Goal: Check status: Check status

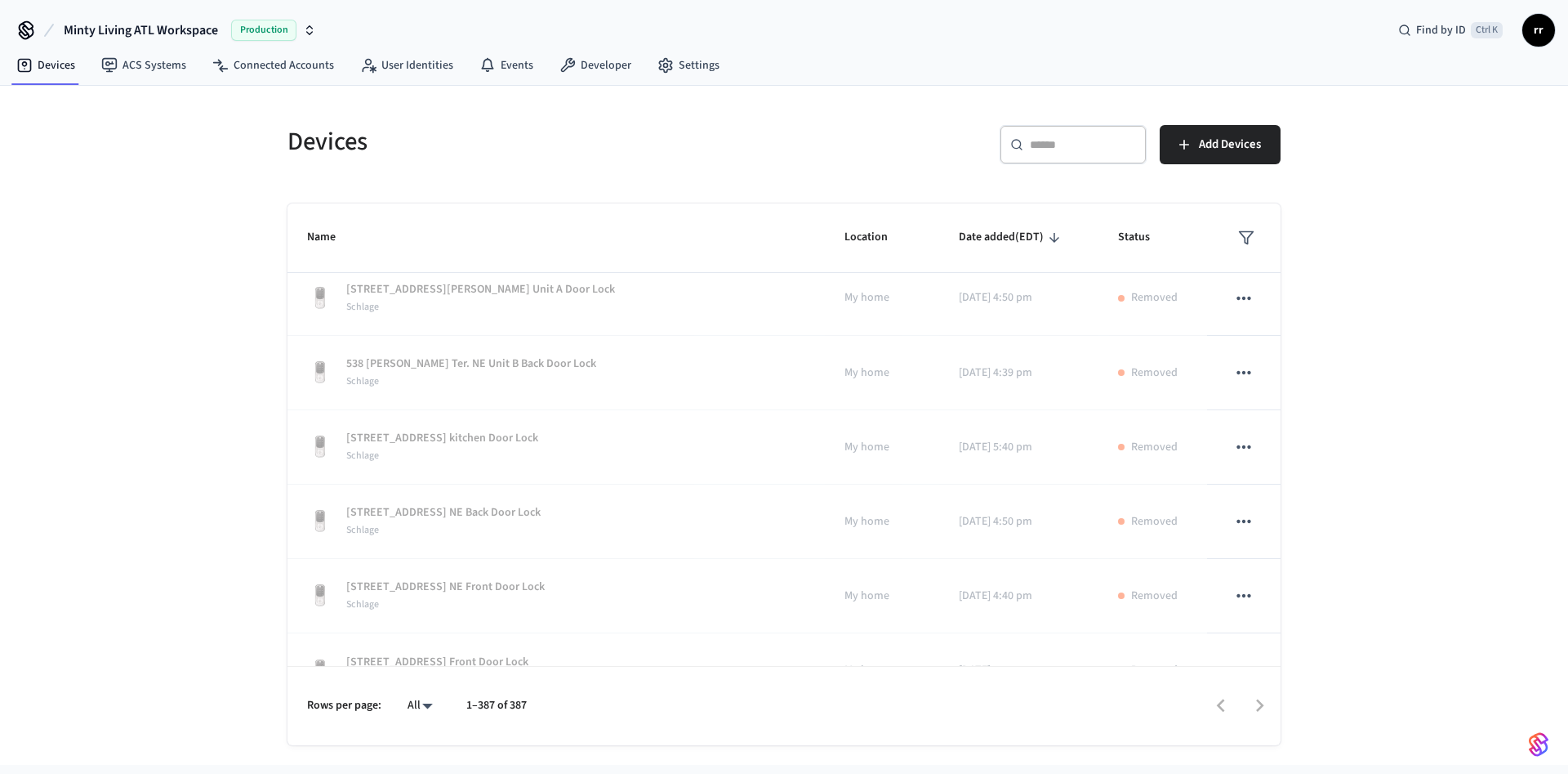
scroll to position [29739, 0]
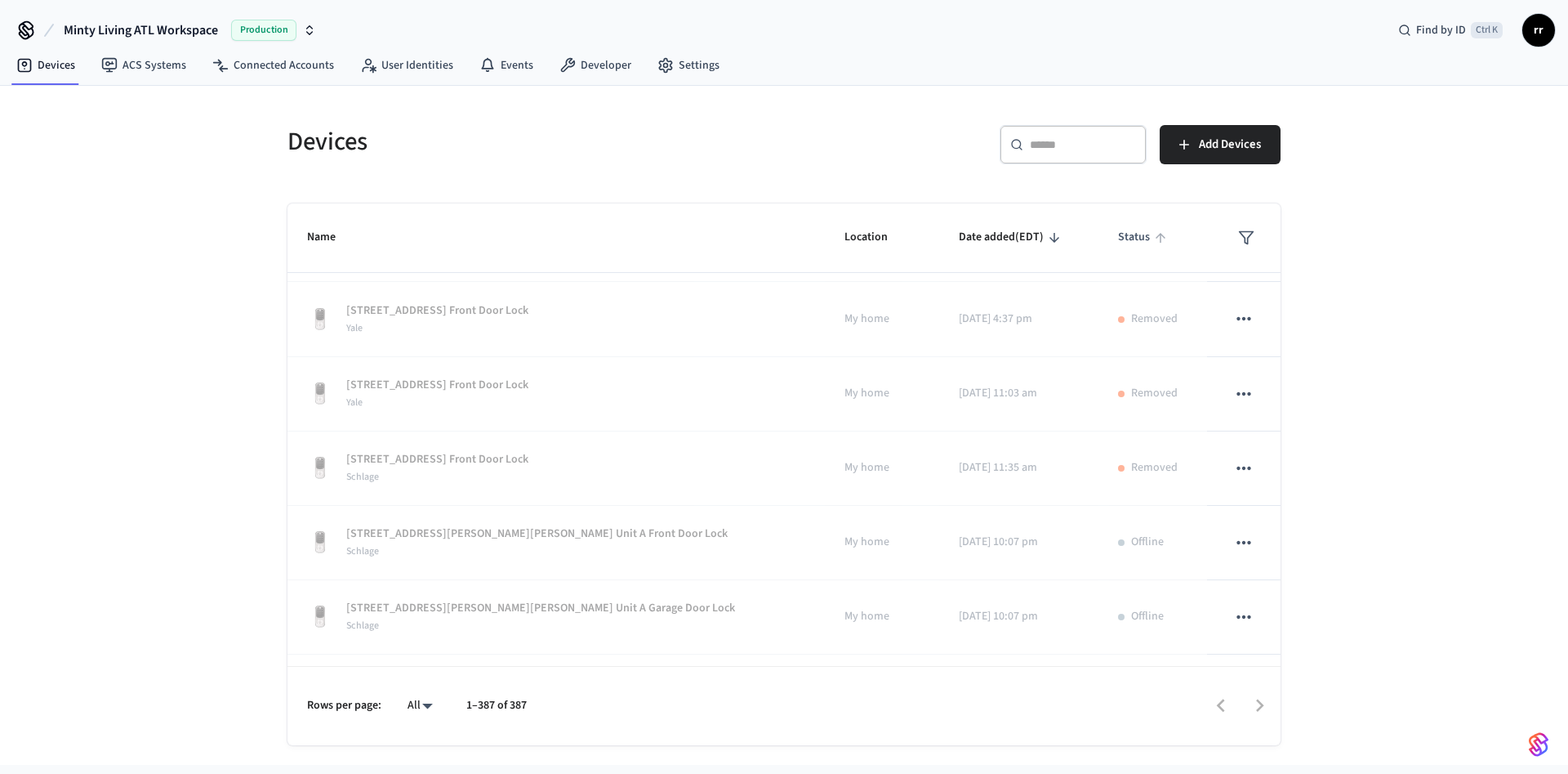
click at [1120, 236] on span "Status" at bounding box center [1144, 237] width 53 height 25
click at [1155, 236] on icon "sticky table" at bounding box center [1160, 237] width 10 height 10
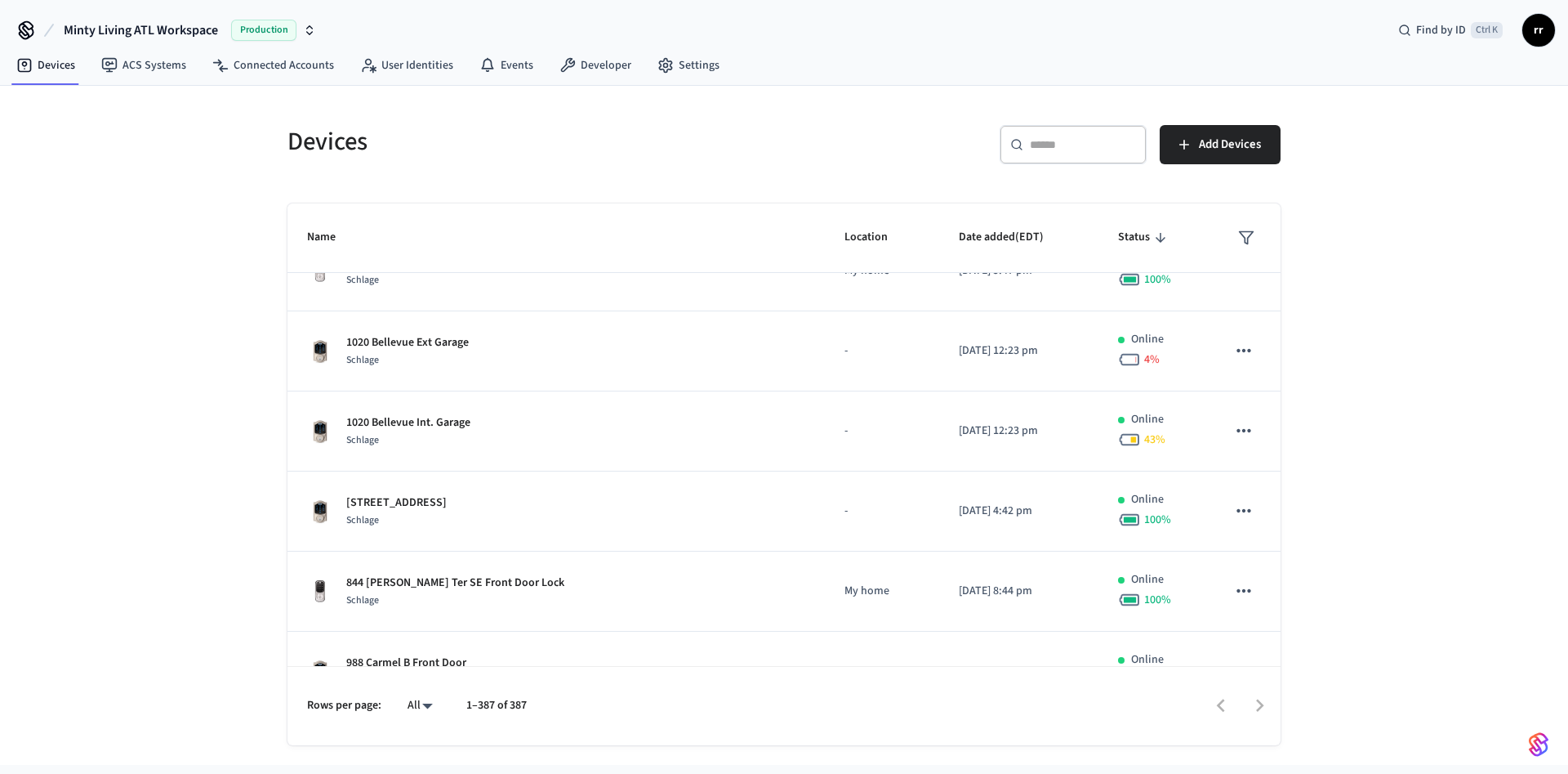
scroll to position [980, 0]
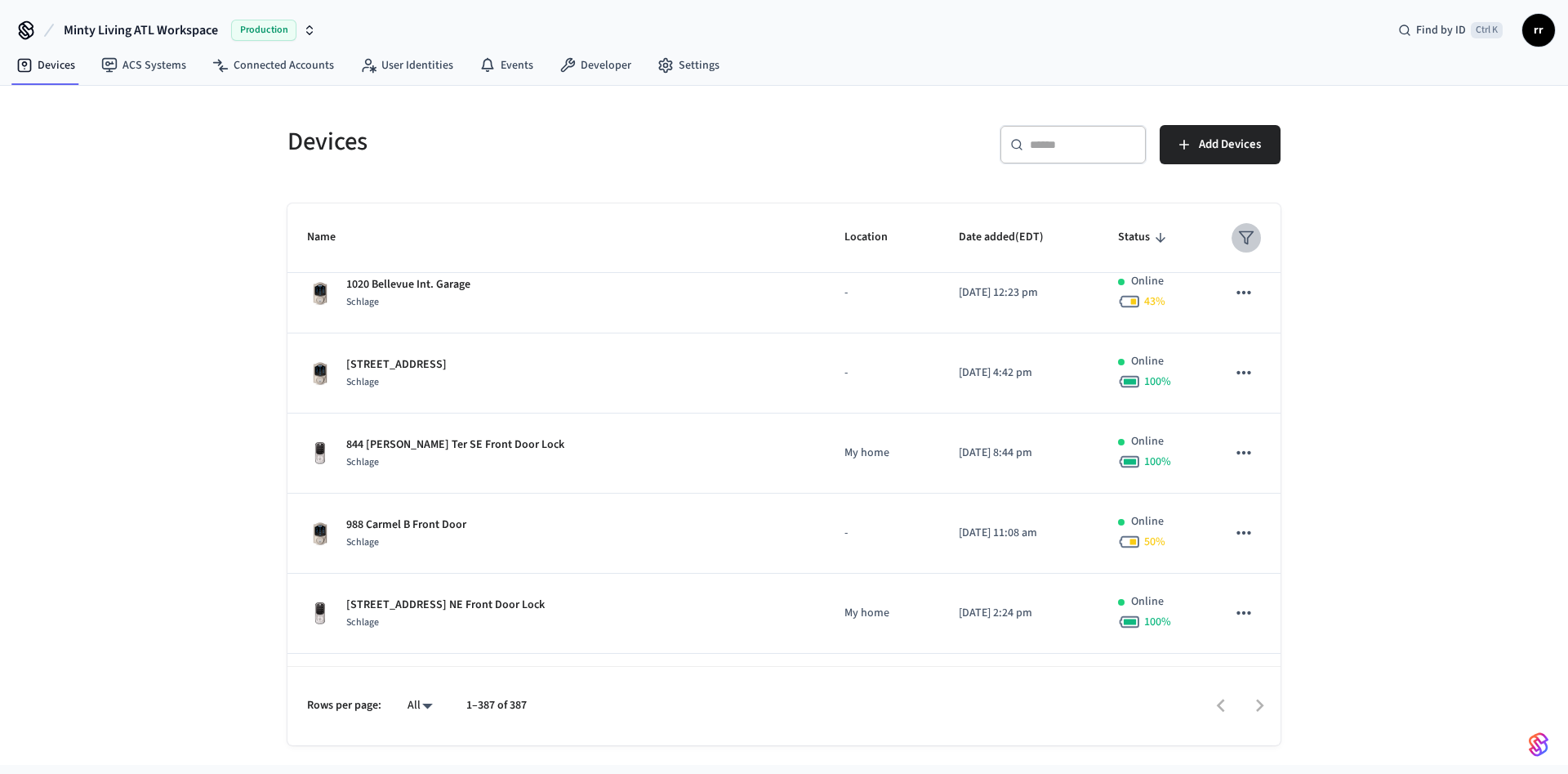
click at [1238, 230] on icon "sticky table" at bounding box center [1247, 238] width 17 height 17
click at [1282, 330] on li "Offline" at bounding box center [1268, 331] width 86 height 44
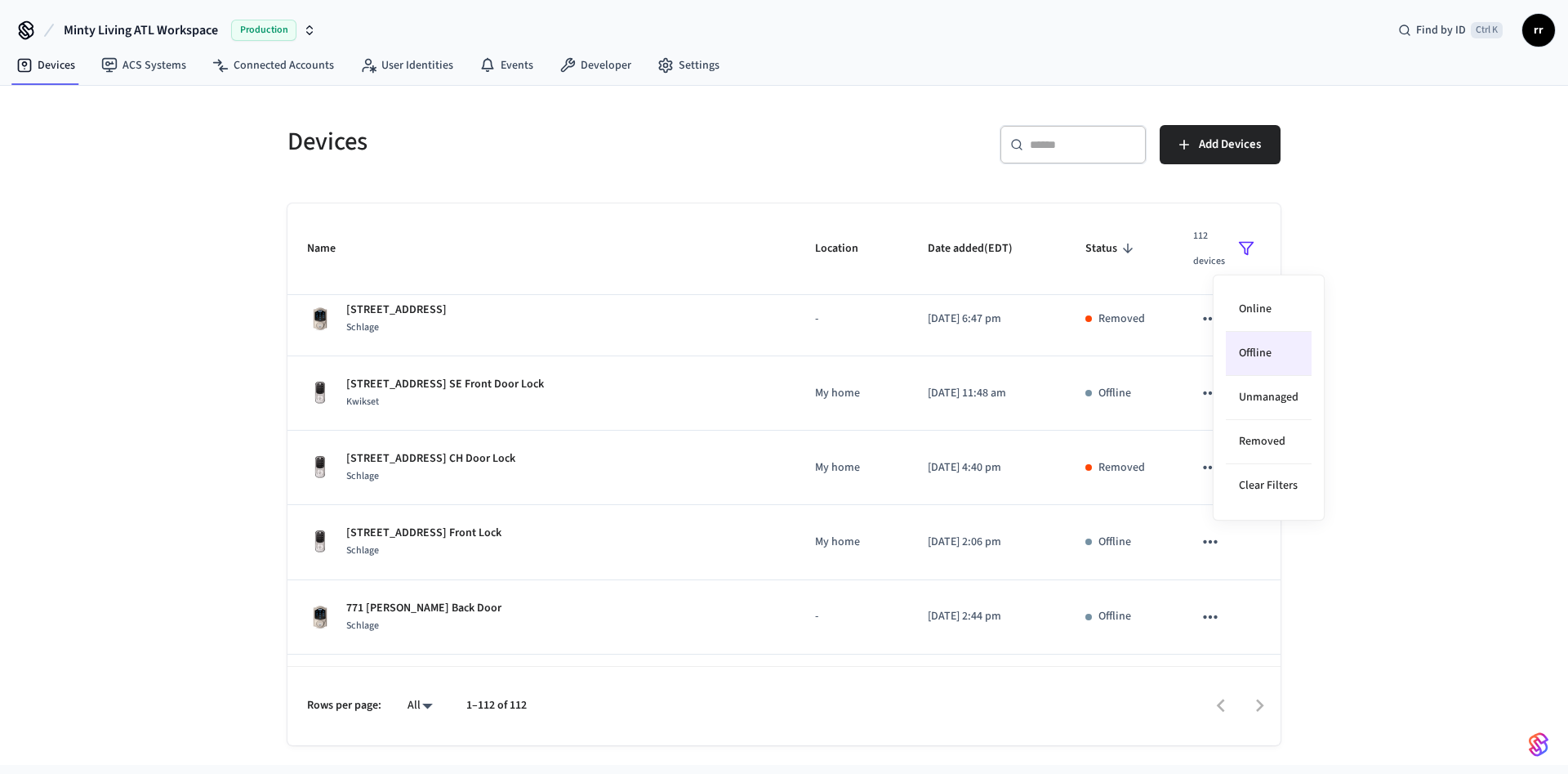
scroll to position [1003, 0]
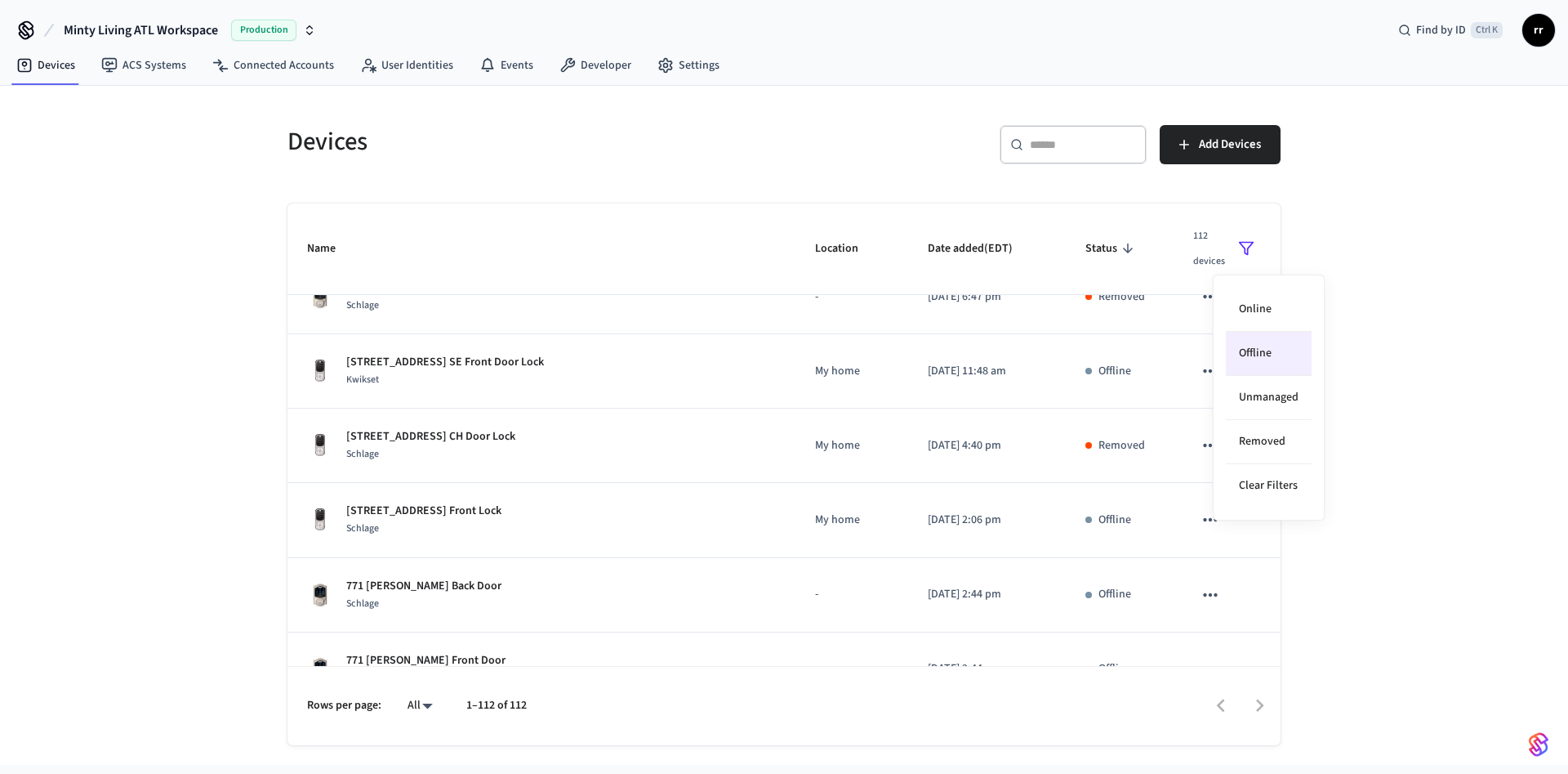
click at [1420, 494] on div at bounding box center [784, 387] width 1568 height 774
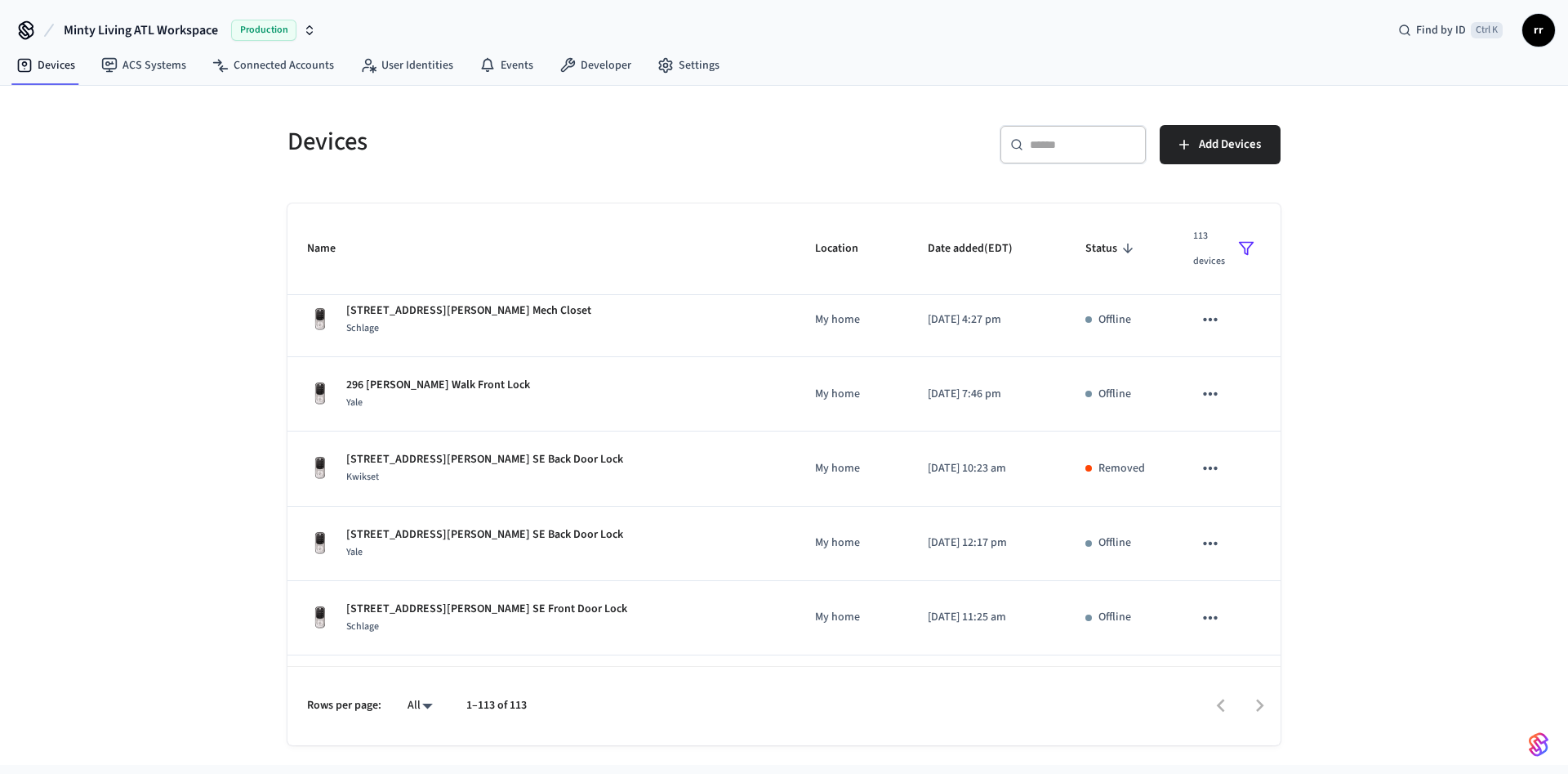
scroll to position [3799, 0]
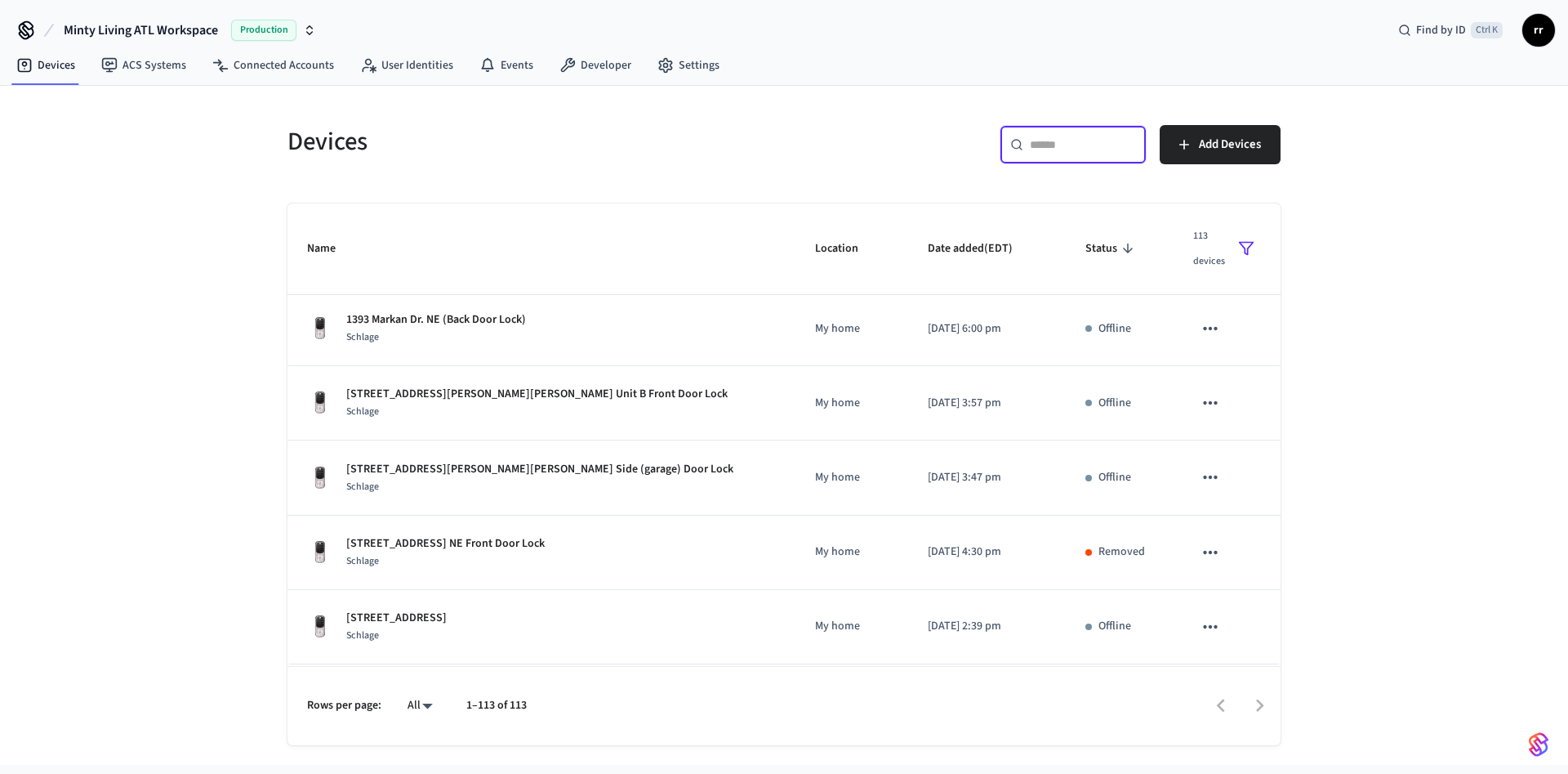
click at [1036, 149] on input "text" at bounding box center [1083, 144] width 106 height 17
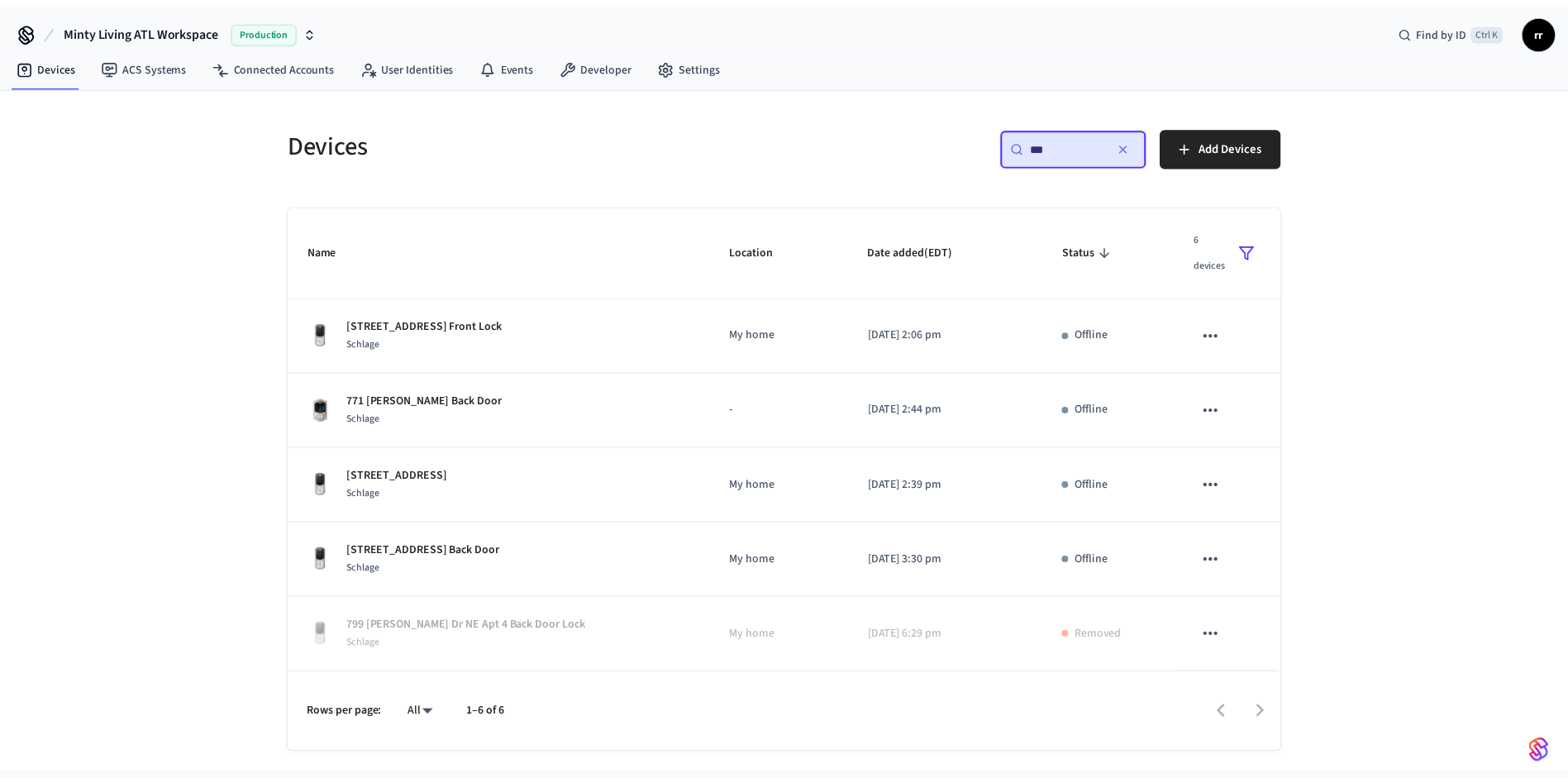
scroll to position [0, 0]
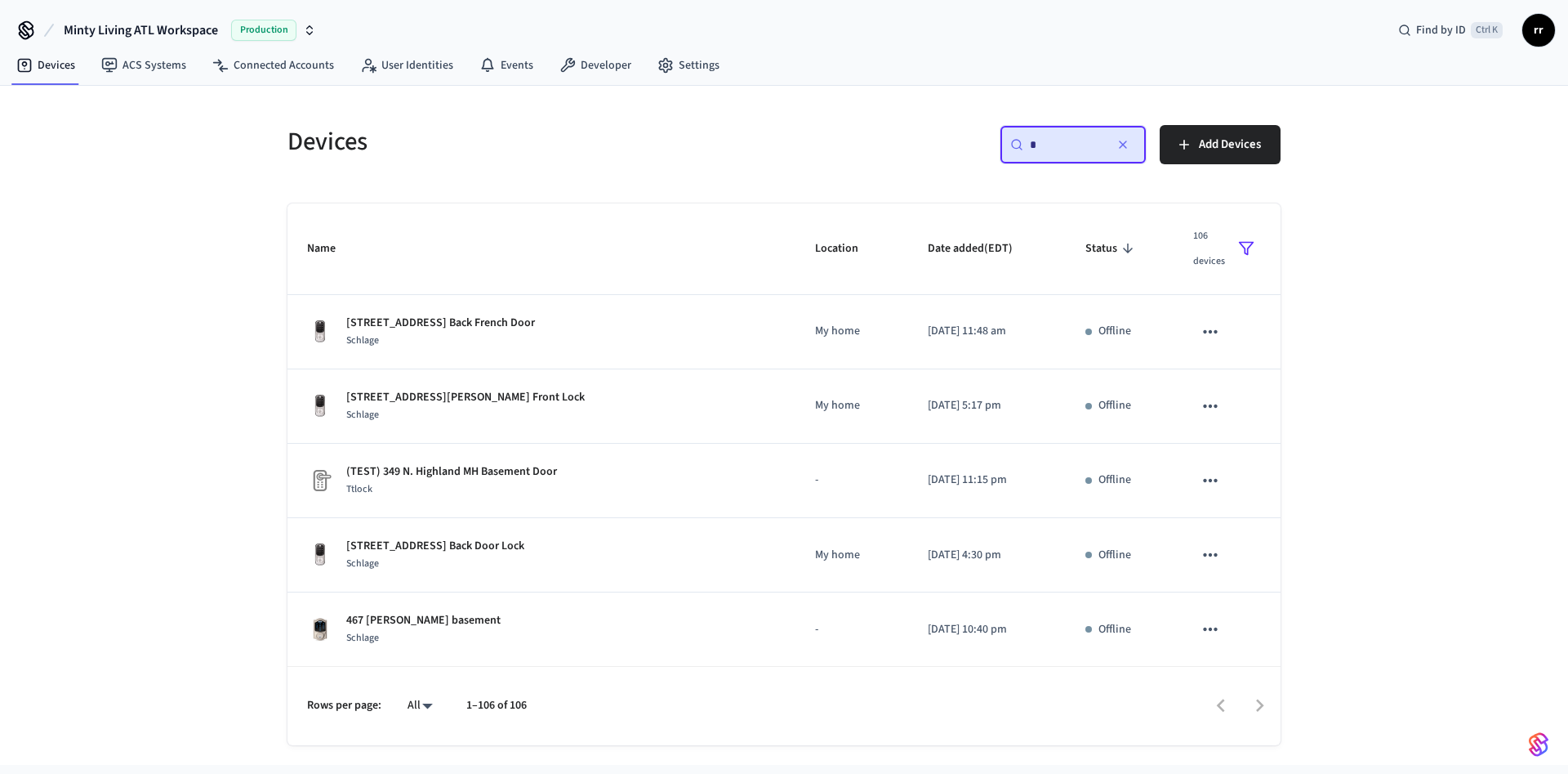
click at [658, 193] on div "Devices ​ * ​ Add Devices Name Location Date added (EDT) Status [STREET_ADDRESS…" at bounding box center [783, 425] width 1019 height 640
drag, startPoint x: 1083, startPoint y: 144, endPoint x: 440, endPoint y: 161, distance: 643.2
click at [622, 162] on div "Devices ​ * ​ Add Devices" at bounding box center [774, 142] width 1013 height 72
paste input "**********"
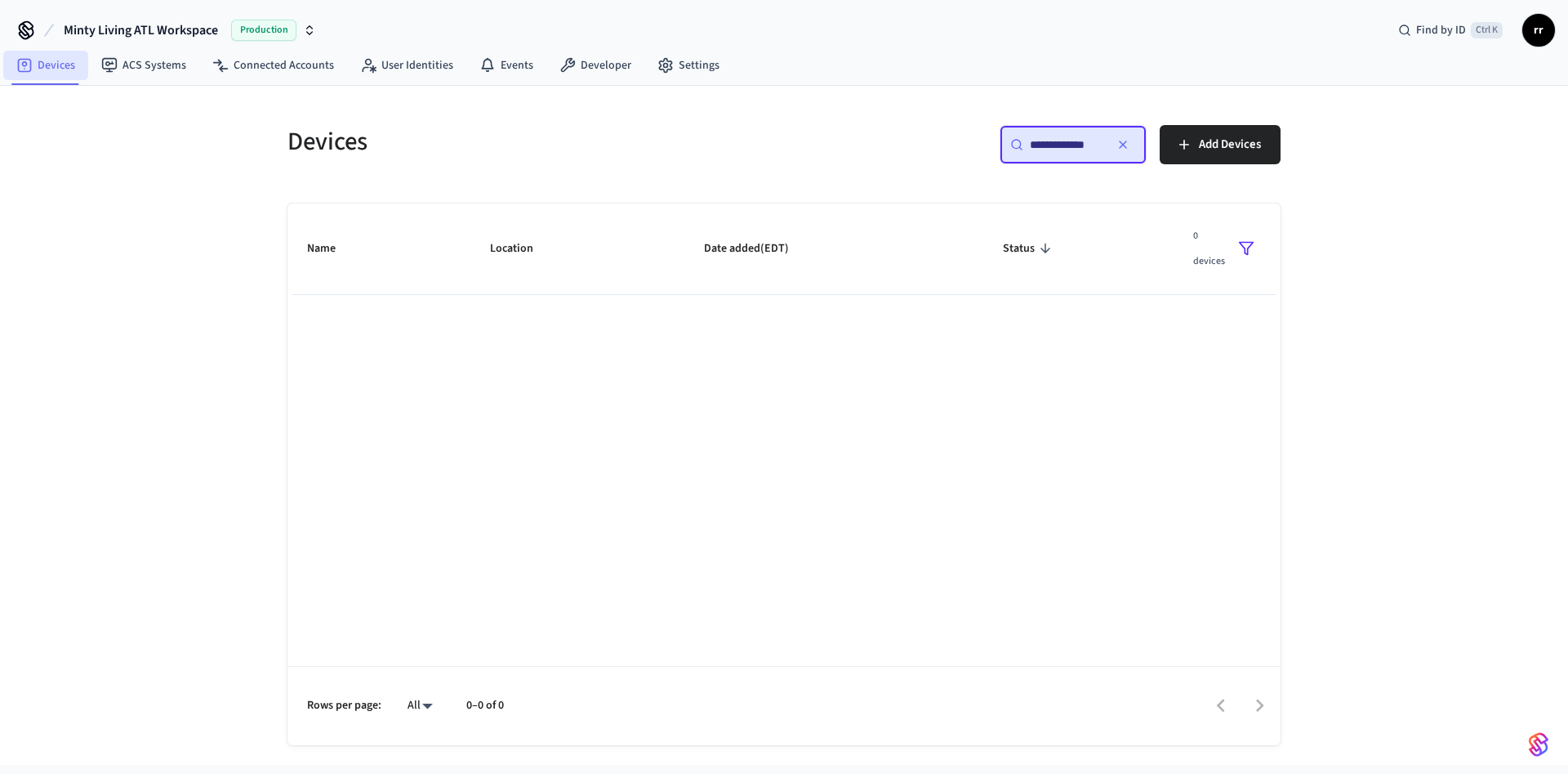
type input "**********"
click at [36, 62] on link "Devices" at bounding box center [46, 66] width 85 height 30
click at [1244, 245] on icon "sticky table" at bounding box center [1247, 248] width 17 height 17
click at [1293, 481] on li "Clear Filters" at bounding box center [1288, 485] width 86 height 44
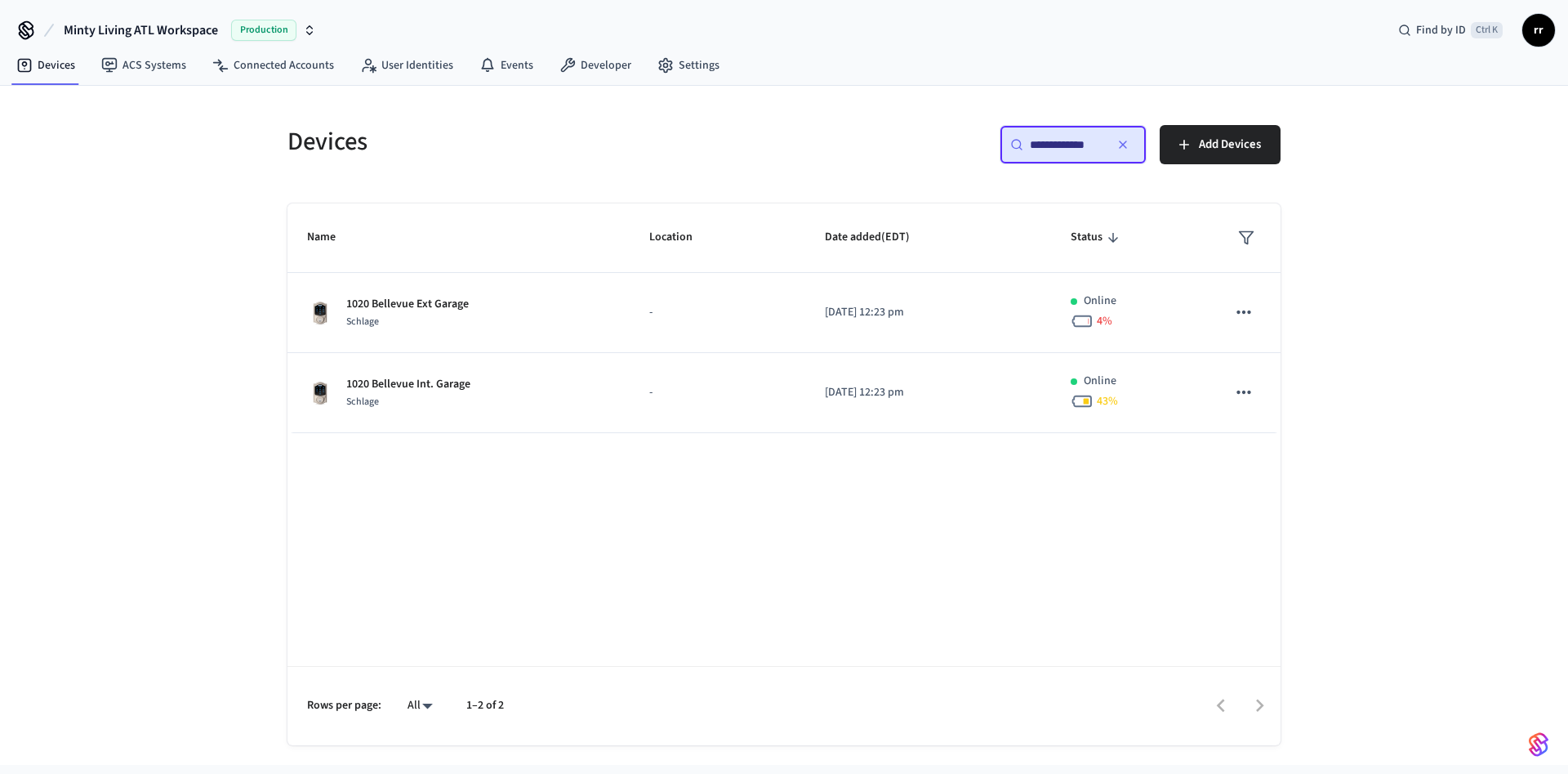
click at [1007, 618] on div "Name Location Date added (EDT) Status 1020 Bellevue Ext Garage Schlage - [DATE]…" at bounding box center [784, 474] width 993 height 542
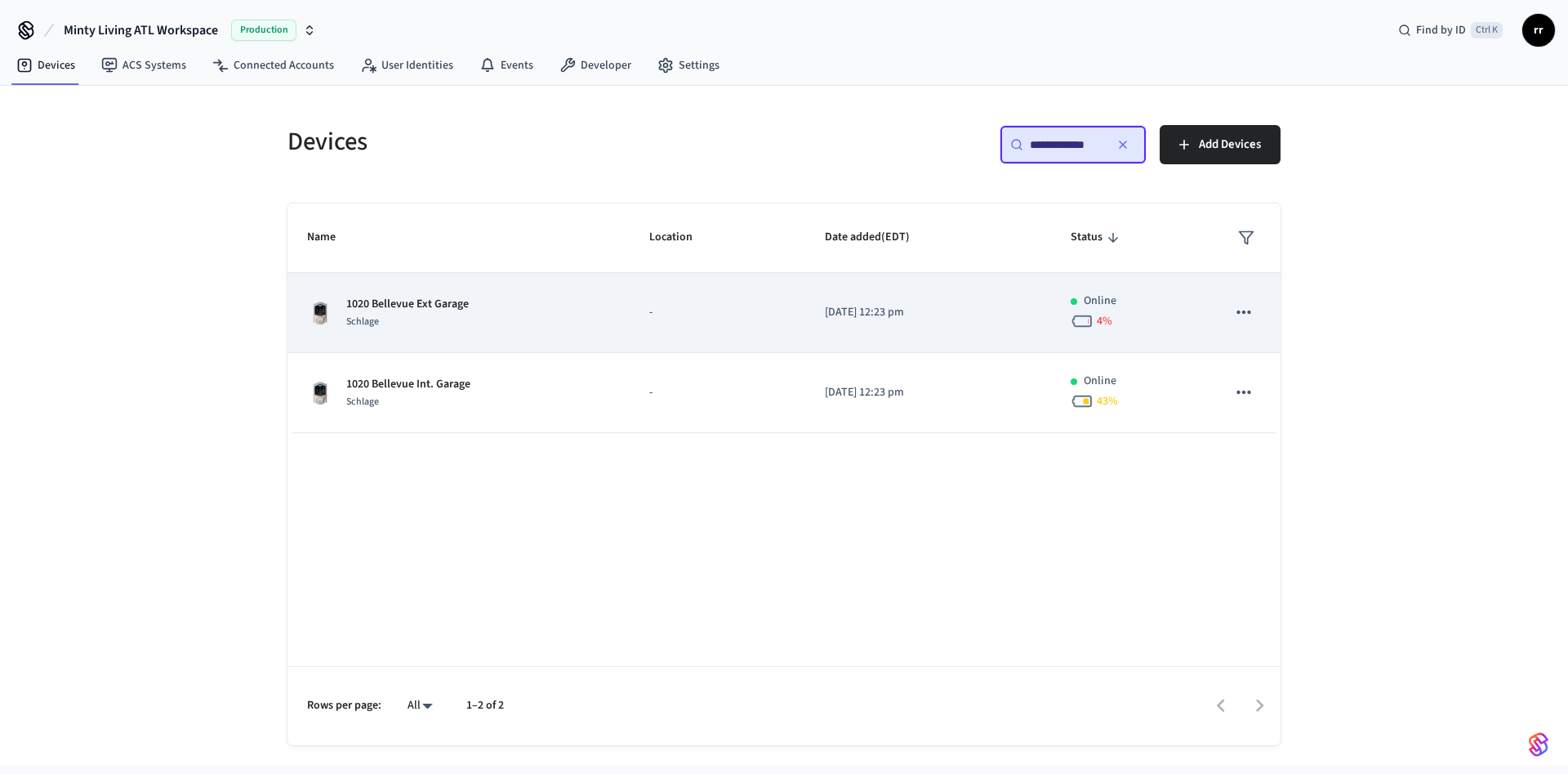
click at [414, 302] on p "1020 Bellevue Ext Garage" at bounding box center [407, 304] width 122 height 18
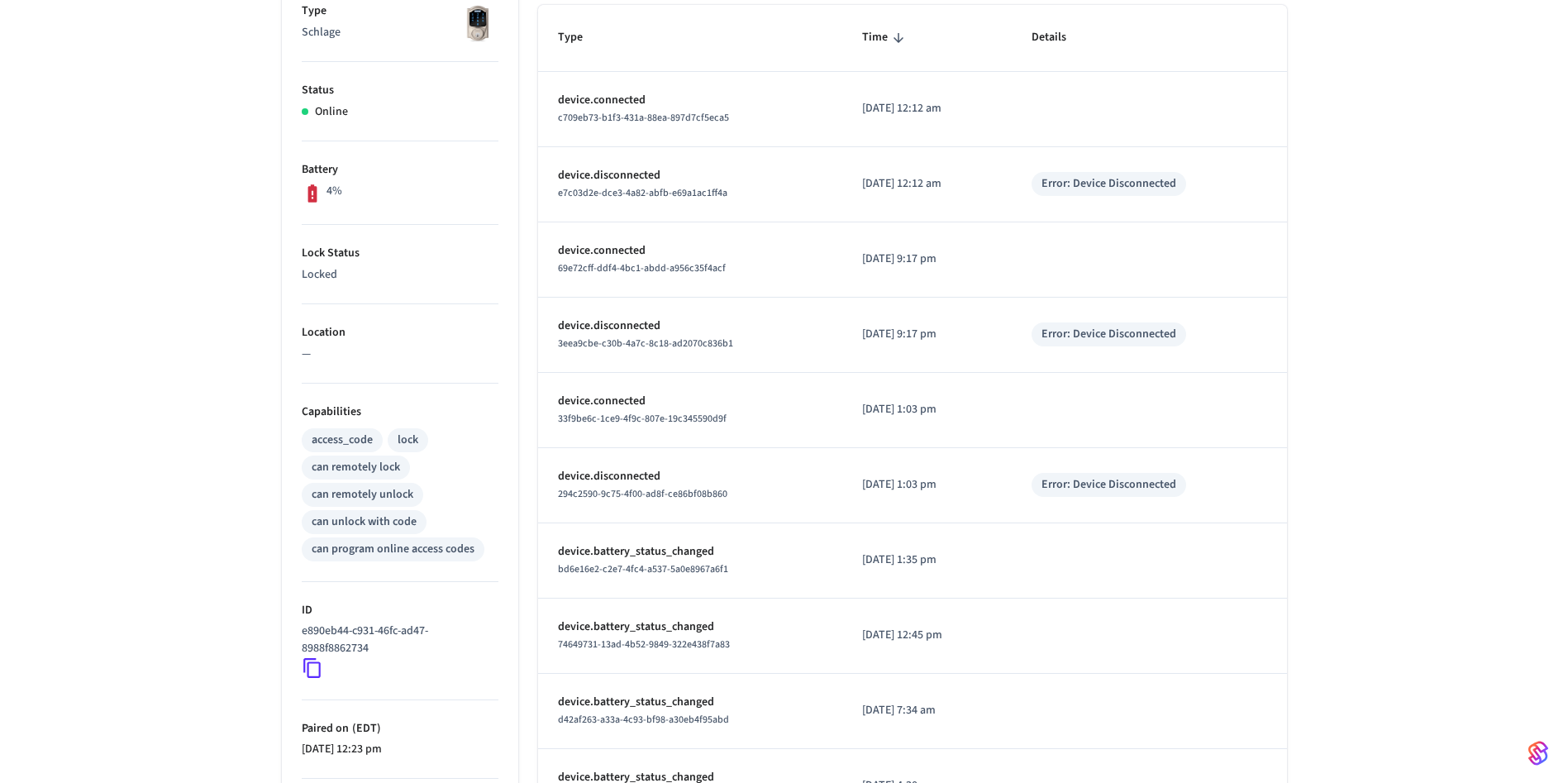
scroll to position [443, 0]
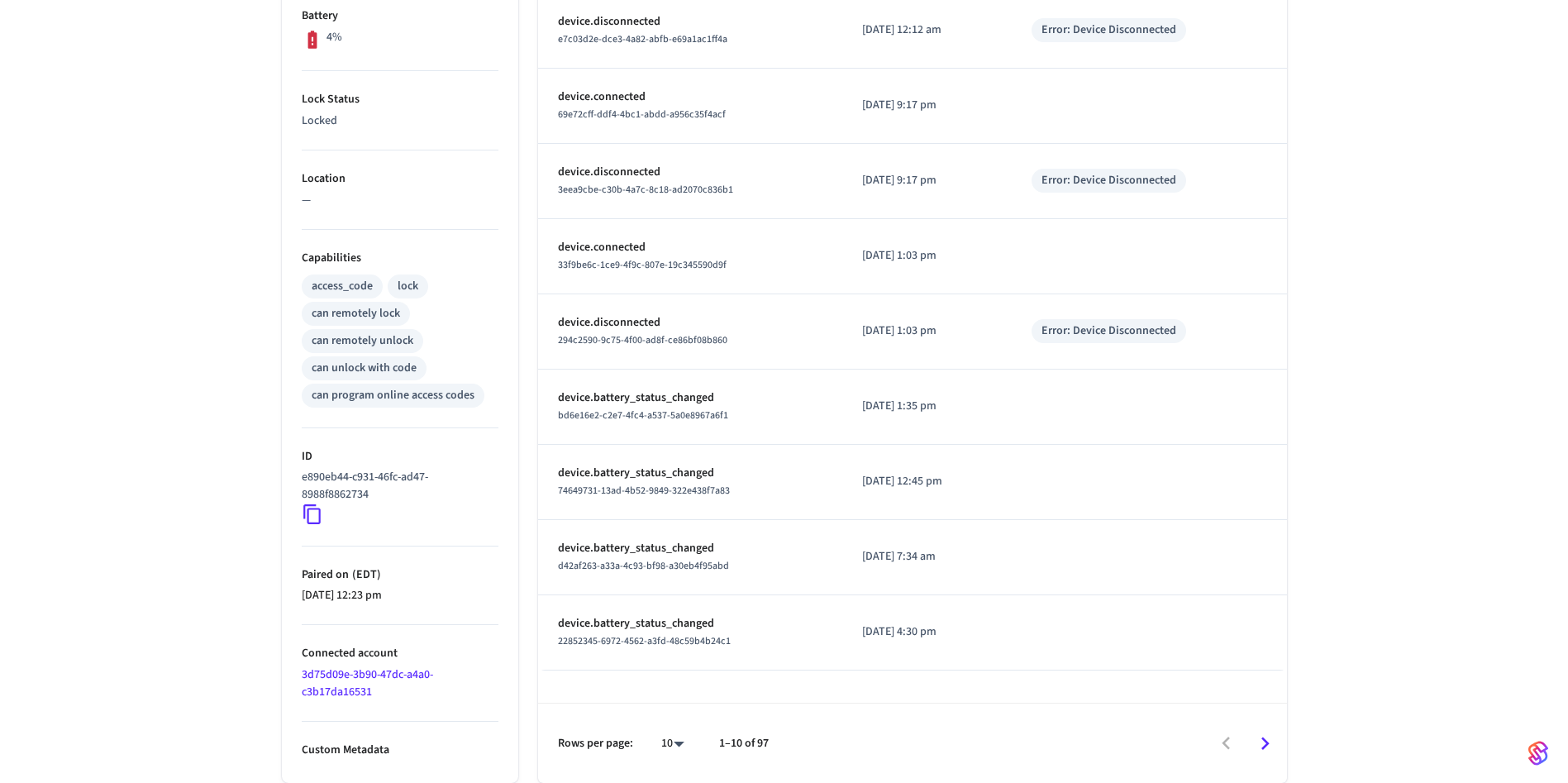
click at [308, 513] on icon at bounding box center [312, 514] width 18 height 20
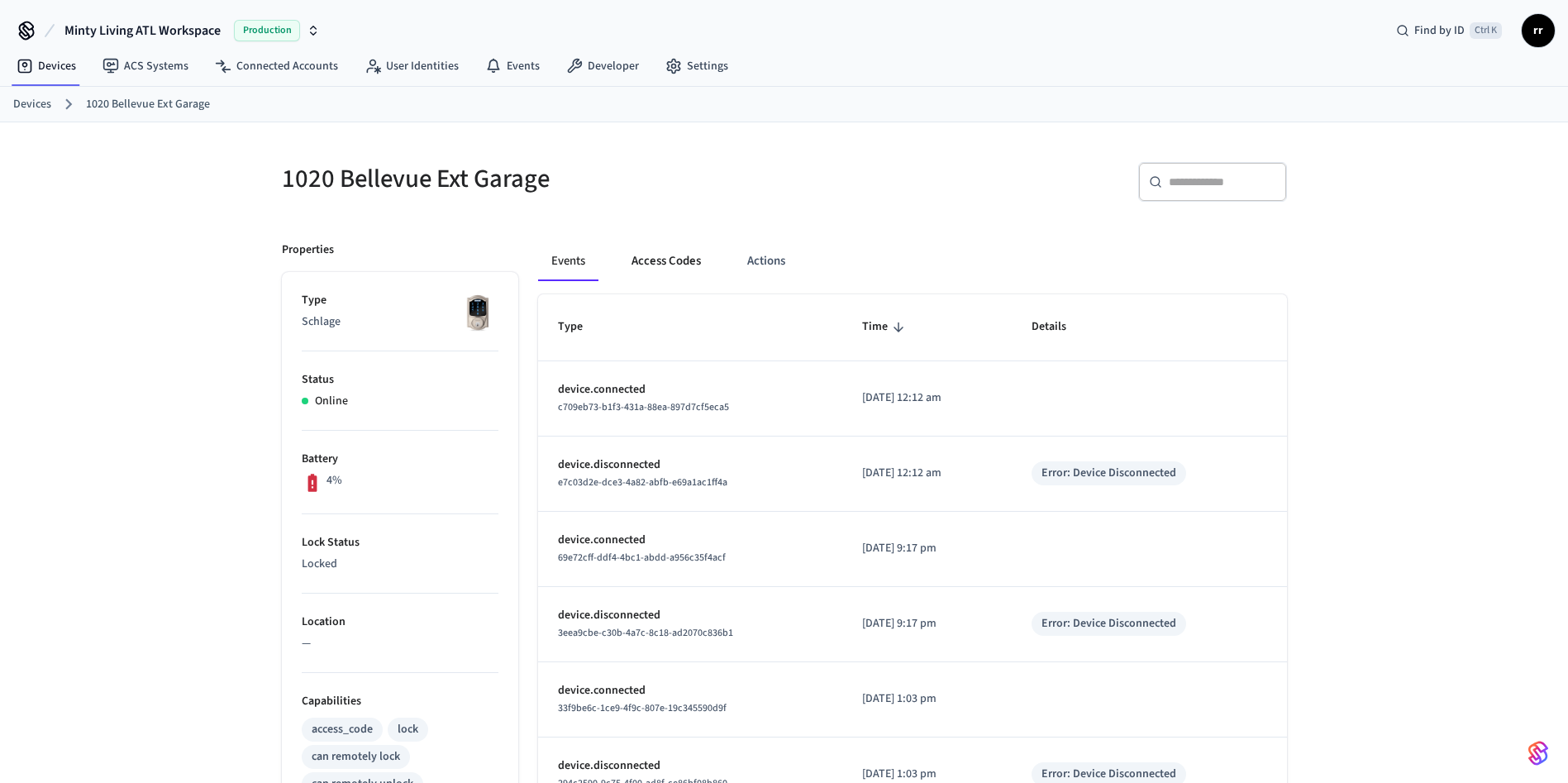
click at [675, 263] on button "Access Codes" at bounding box center [666, 261] width 96 height 39
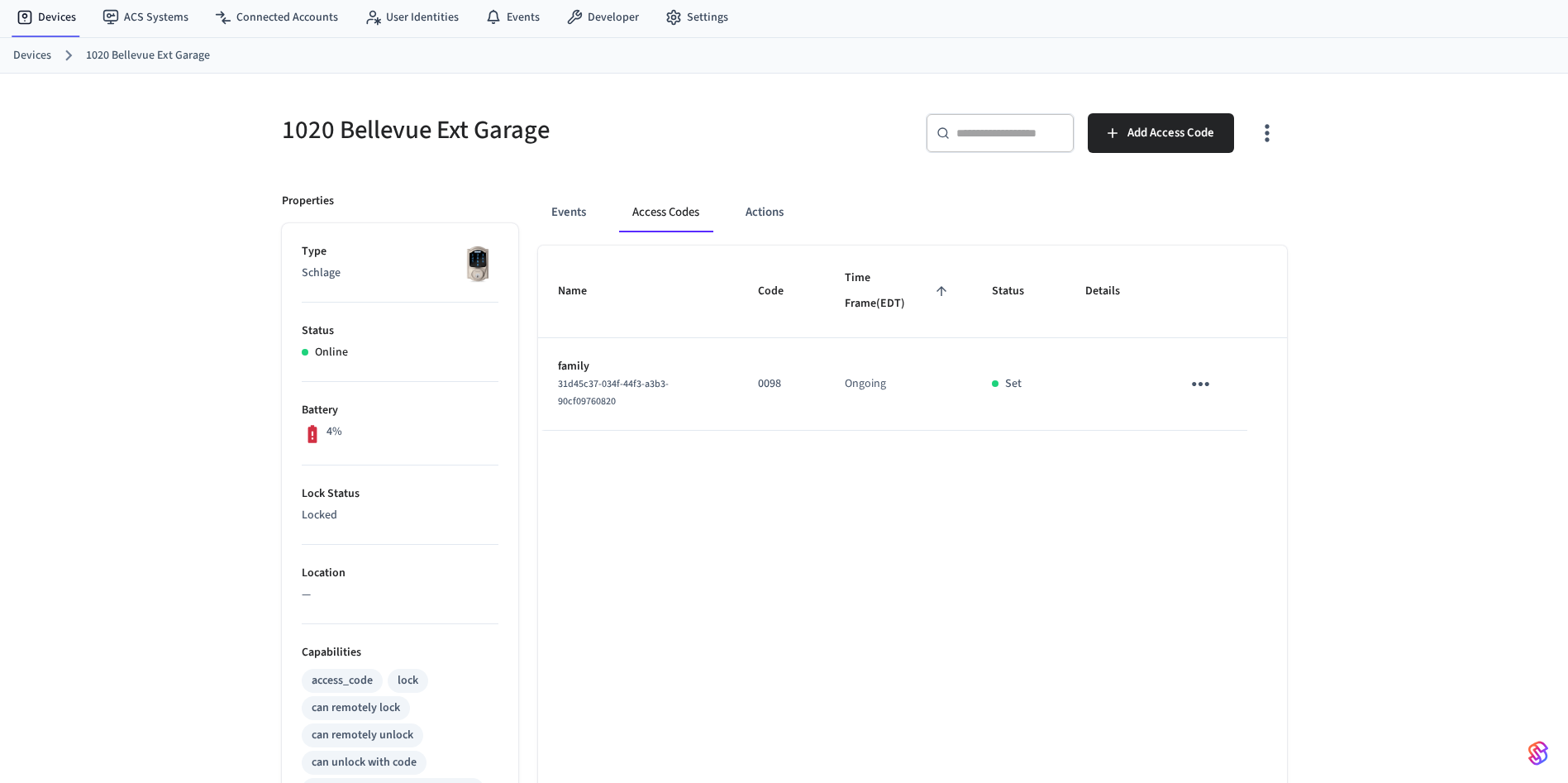
scroll to position [124, 0]
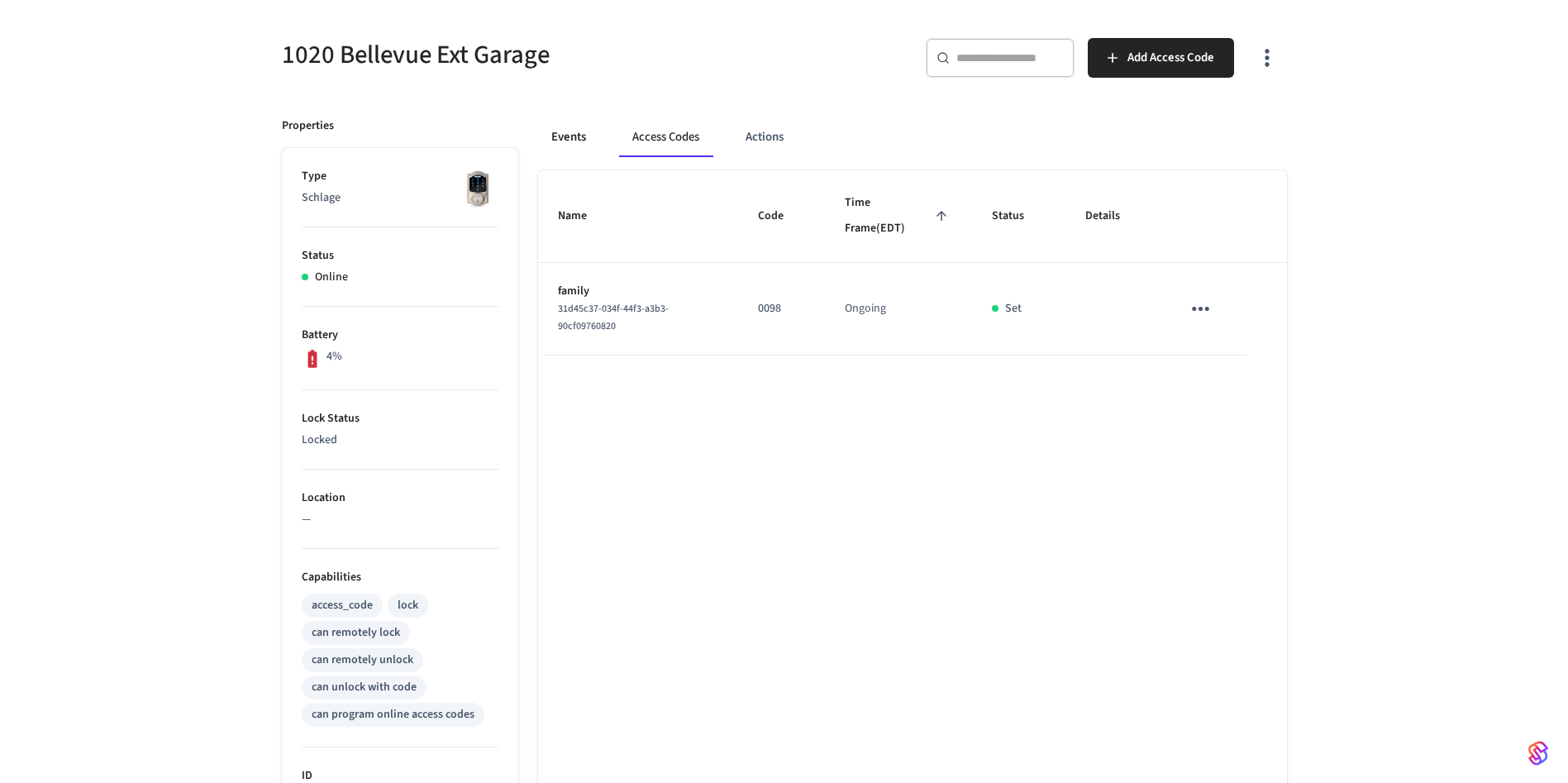
click at [559, 139] on button "Events" at bounding box center [568, 137] width 61 height 39
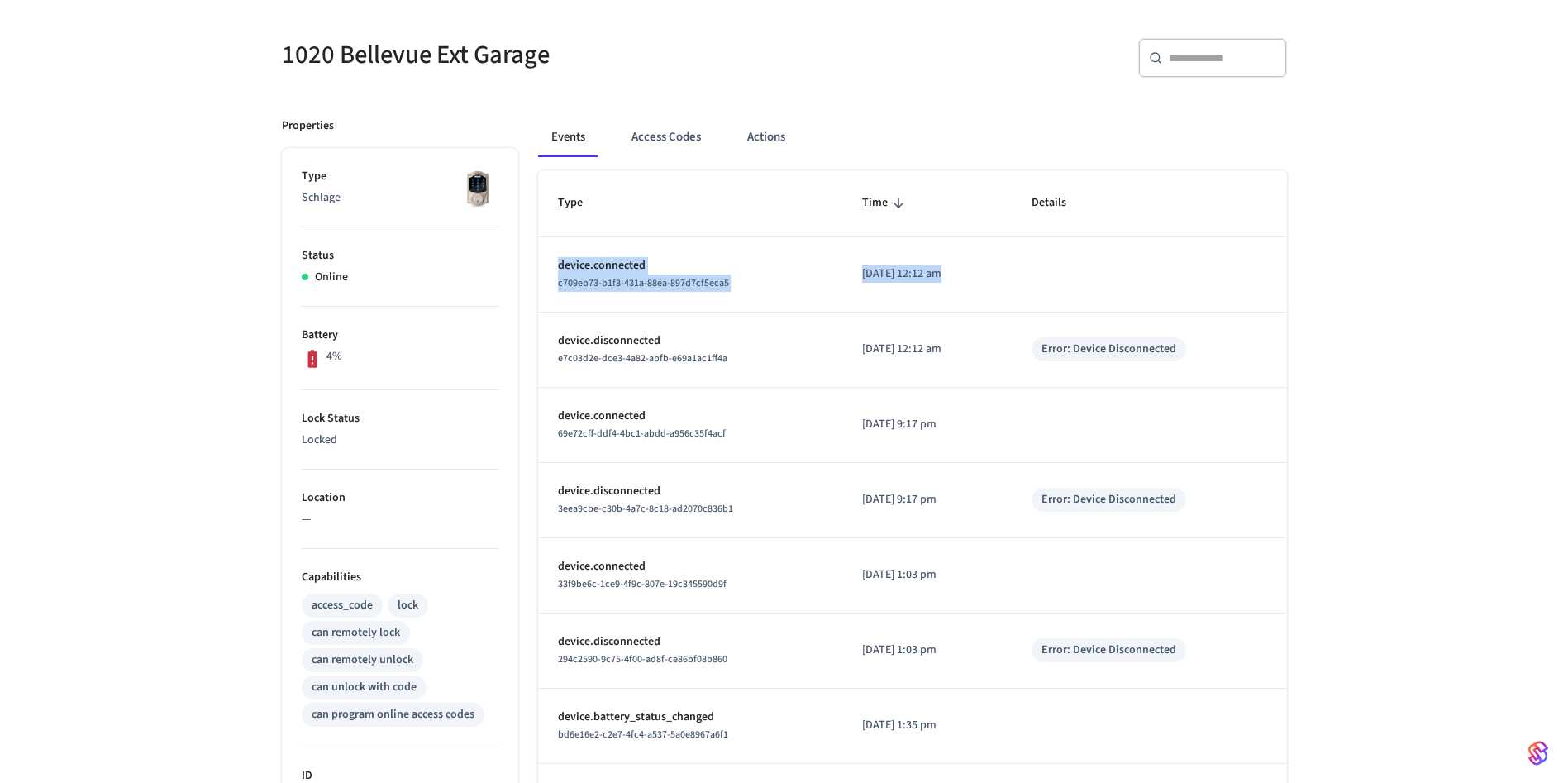
drag, startPoint x: 549, startPoint y: 260, endPoint x: 1239, endPoint y: 302, distance: 691.3
click at [1176, 302] on tr "device.connected c709eb73-b1f3-431a-88ea-897d7cf5eca5 [DATE] 12:12 am" at bounding box center [911, 274] width 748 height 75
click at [1278, 296] on td "sticky table" at bounding box center [1149, 274] width 275 height 75
drag, startPoint x: 685, startPoint y: 330, endPoint x: 735, endPoint y: 327, distance: 50.1
click at [735, 327] on td "device.disconnected e7c03d2e-dce3-4a82-abfb-e69a1ac1ff4a" at bounding box center [689, 349] width 304 height 75
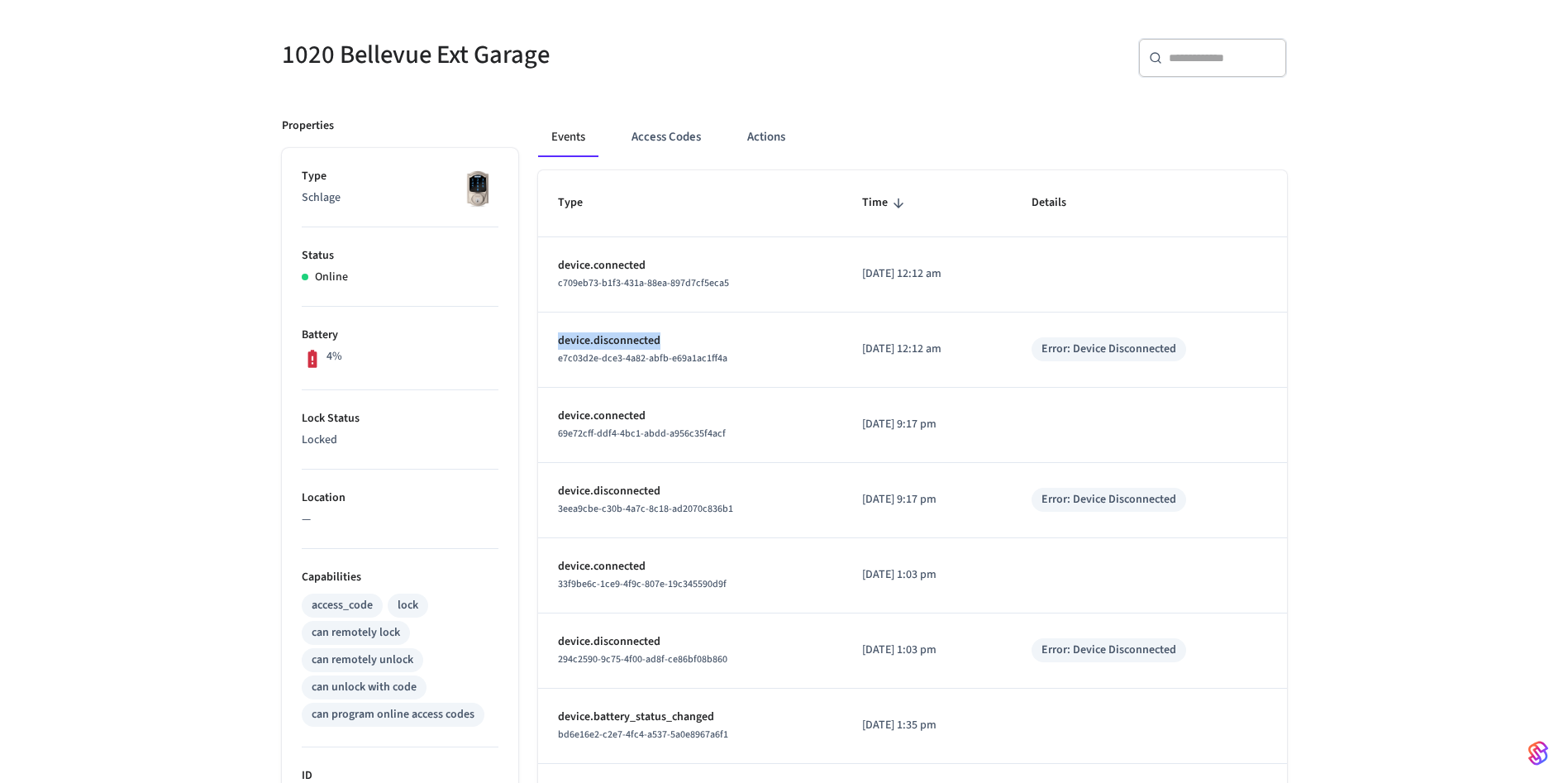
click at [736, 327] on td "device.disconnected e7c03d2e-dce3-4a82-abfb-e69a1ac1ff4a" at bounding box center [689, 349] width 304 height 75
